Goal: Task Accomplishment & Management: Manage account settings

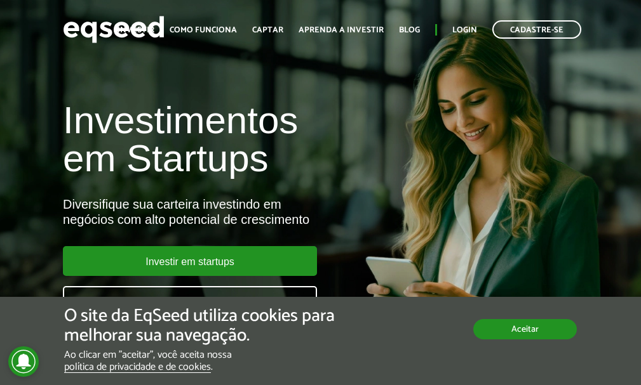
click at [517, 333] on button "Aceitar" at bounding box center [524, 329] width 103 height 20
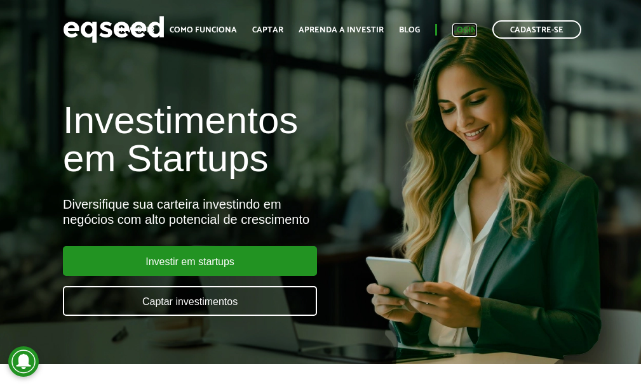
click at [460, 30] on link "Login" at bounding box center [464, 30] width 25 height 8
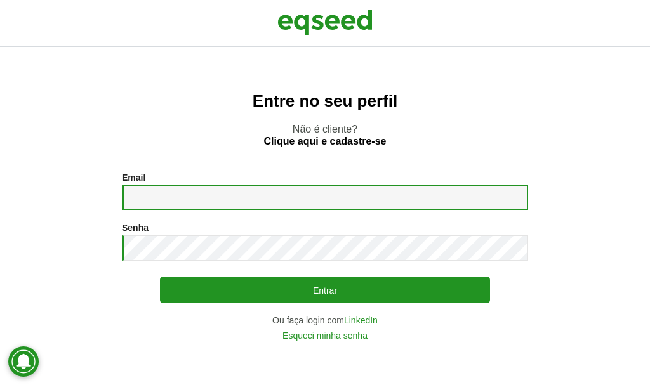
click at [162, 200] on input "Email *" at bounding box center [325, 197] width 406 height 25
type input "**********"
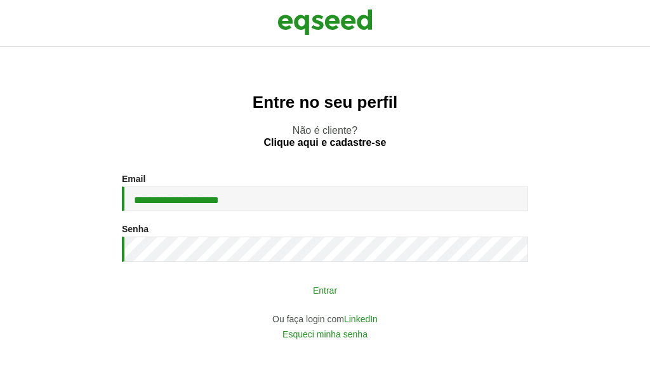
click at [324, 290] on button "Entrar" at bounding box center [325, 290] width 330 height 24
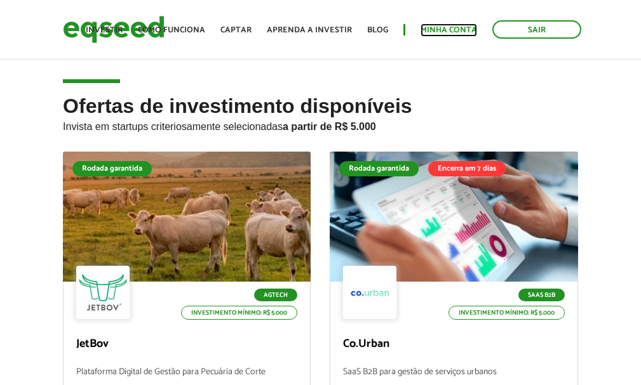
click at [457, 31] on link "Minha conta" at bounding box center [448, 30] width 57 height 8
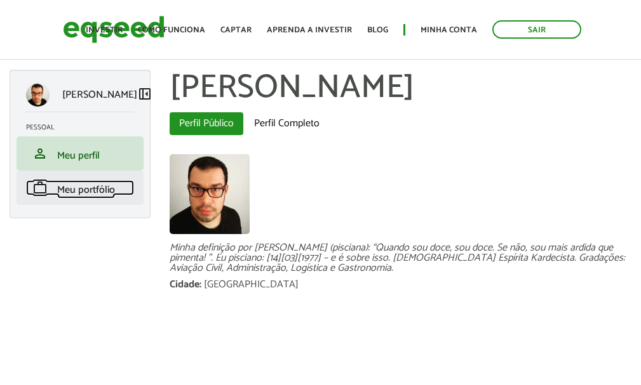
click at [79, 199] on span "Meu portfólio" at bounding box center [86, 190] width 58 height 17
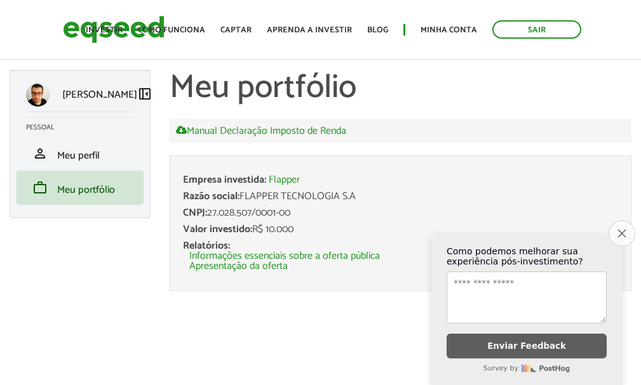
click at [617, 229] on icon "Close survey" at bounding box center [621, 233] width 8 height 8
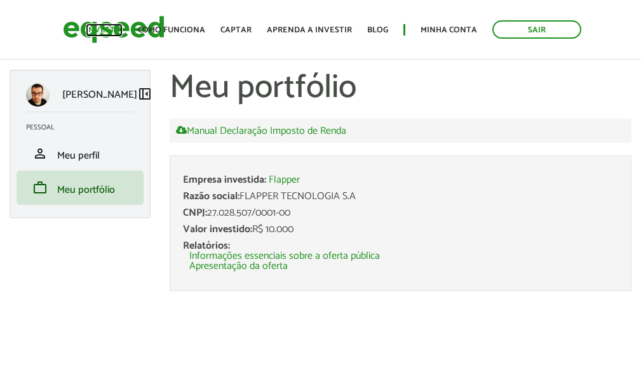
click at [114, 29] on link "Investir" at bounding box center [104, 30] width 37 height 8
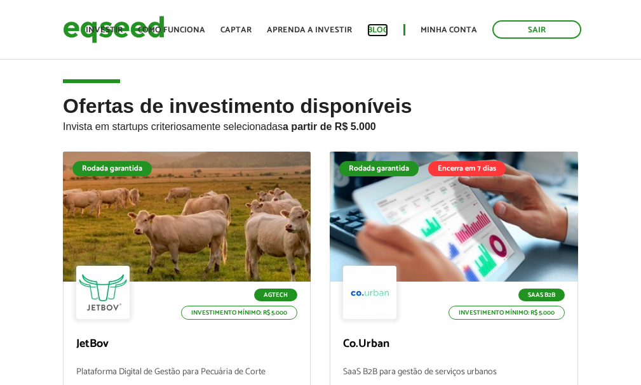
click at [382, 26] on link "Blog" at bounding box center [377, 30] width 21 height 8
click at [545, 31] on link "Sair" at bounding box center [536, 29] width 89 height 18
click at [535, 43] on div "Toggle navigation Início Investir Como funciona Captar Aprenda a investir Blog …" at bounding box center [333, 30] width 508 height 34
click at [535, 37] on link "Sair" at bounding box center [536, 29] width 89 height 18
